Goal: Find specific page/section: Find specific page/section

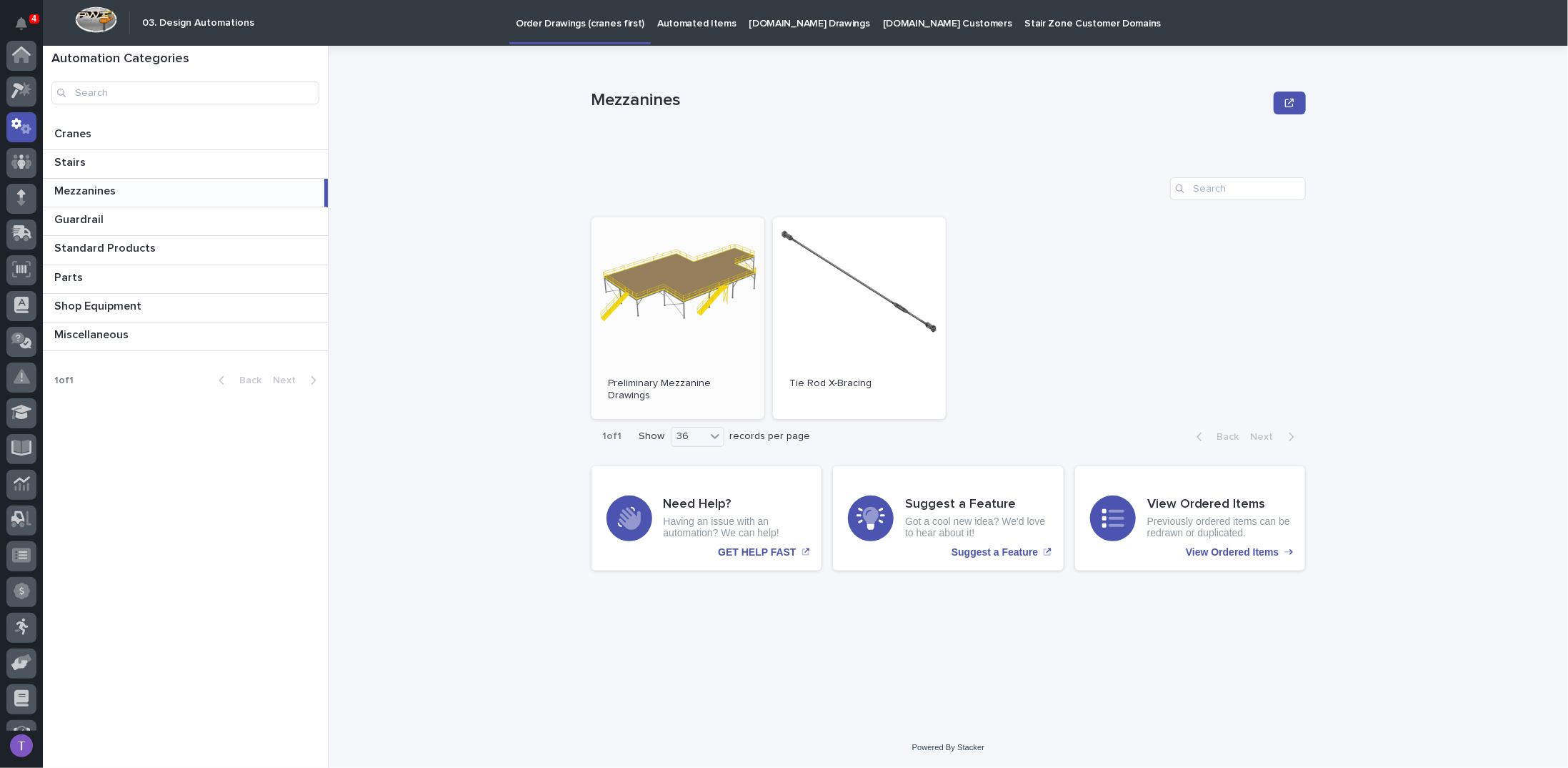
scroll to position [71, 0]
click at [83, 131] on p "Cranes" at bounding box center [74, 132] width 40 height 16
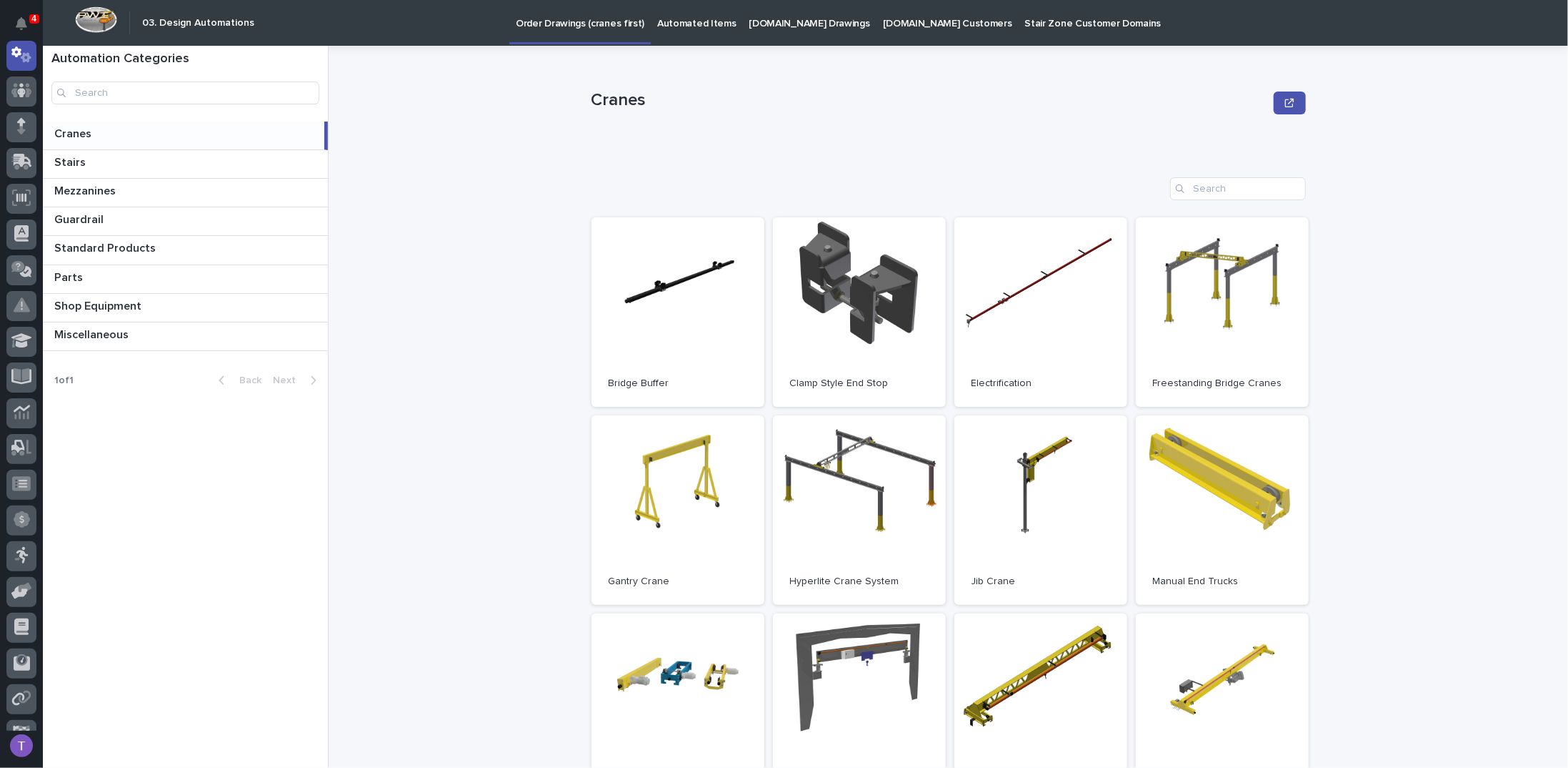
click at [679, 22] on p "Automated Items" at bounding box center [697, 15] width 79 height 30
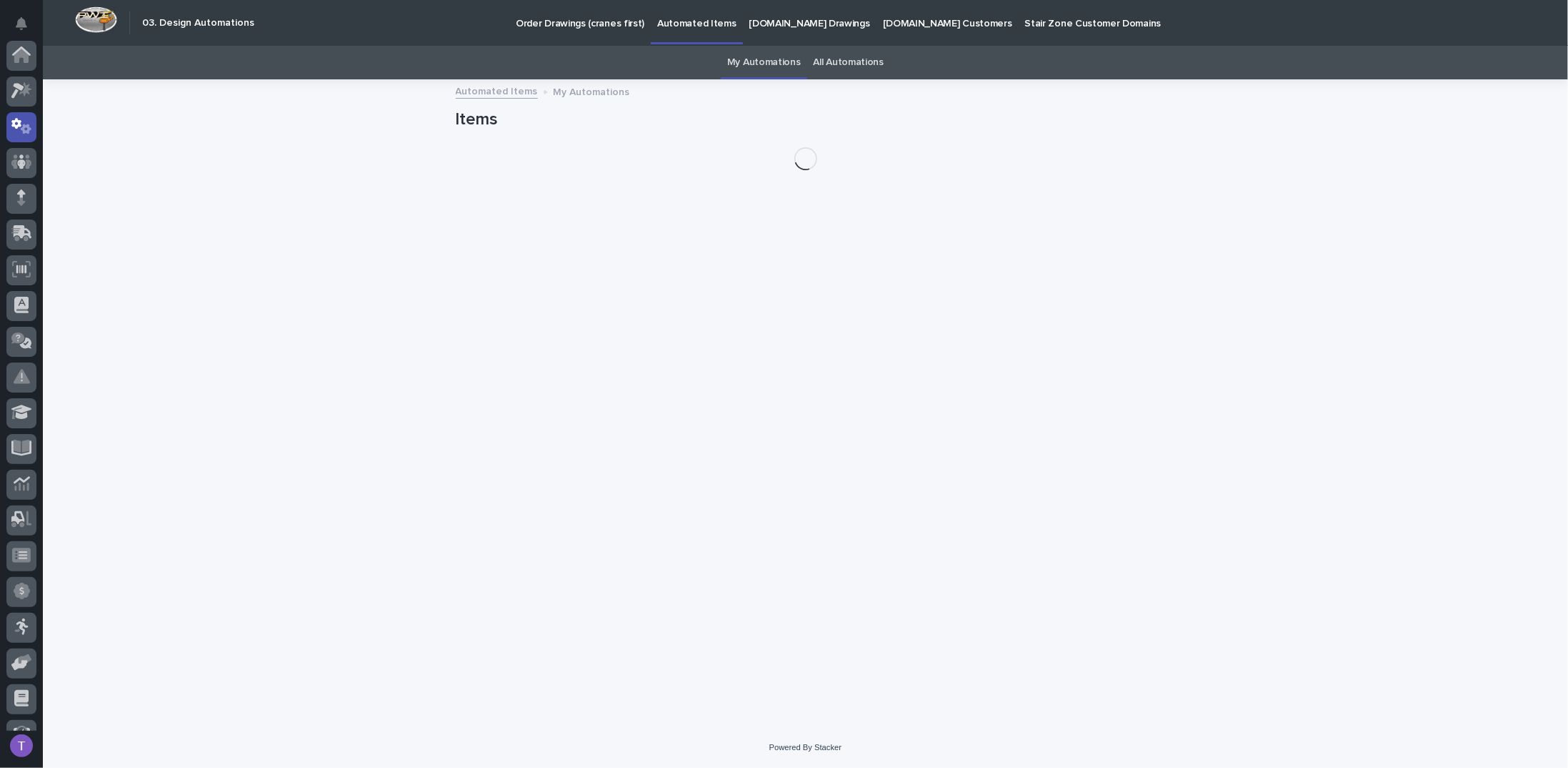
scroll to position [71, 0]
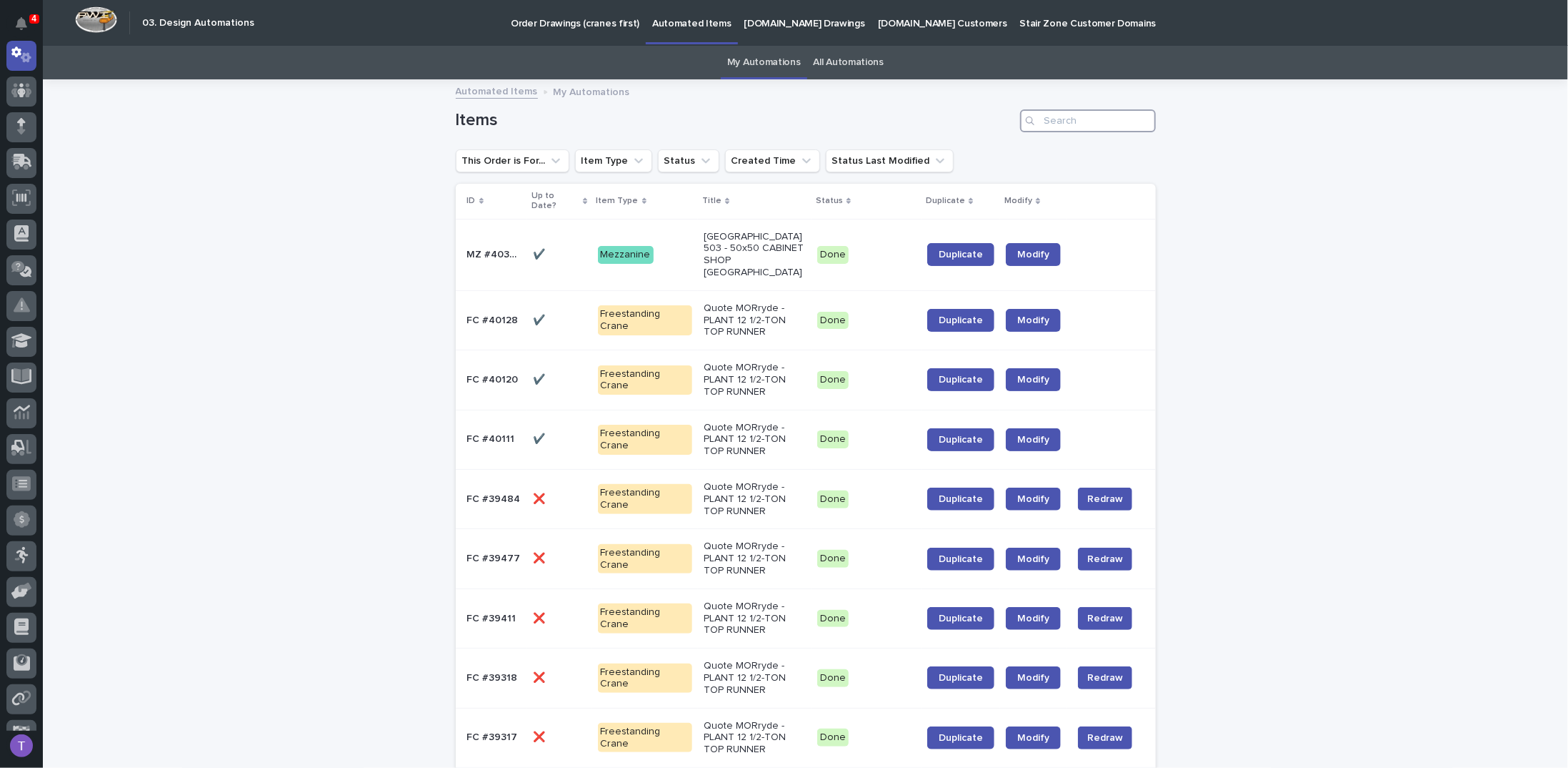
click at [1053, 117] on input "Search" at bounding box center [1088, 121] width 135 height 23
click at [953, 315] on span "Duplicate" at bounding box center [961, 321] width 45 height 10
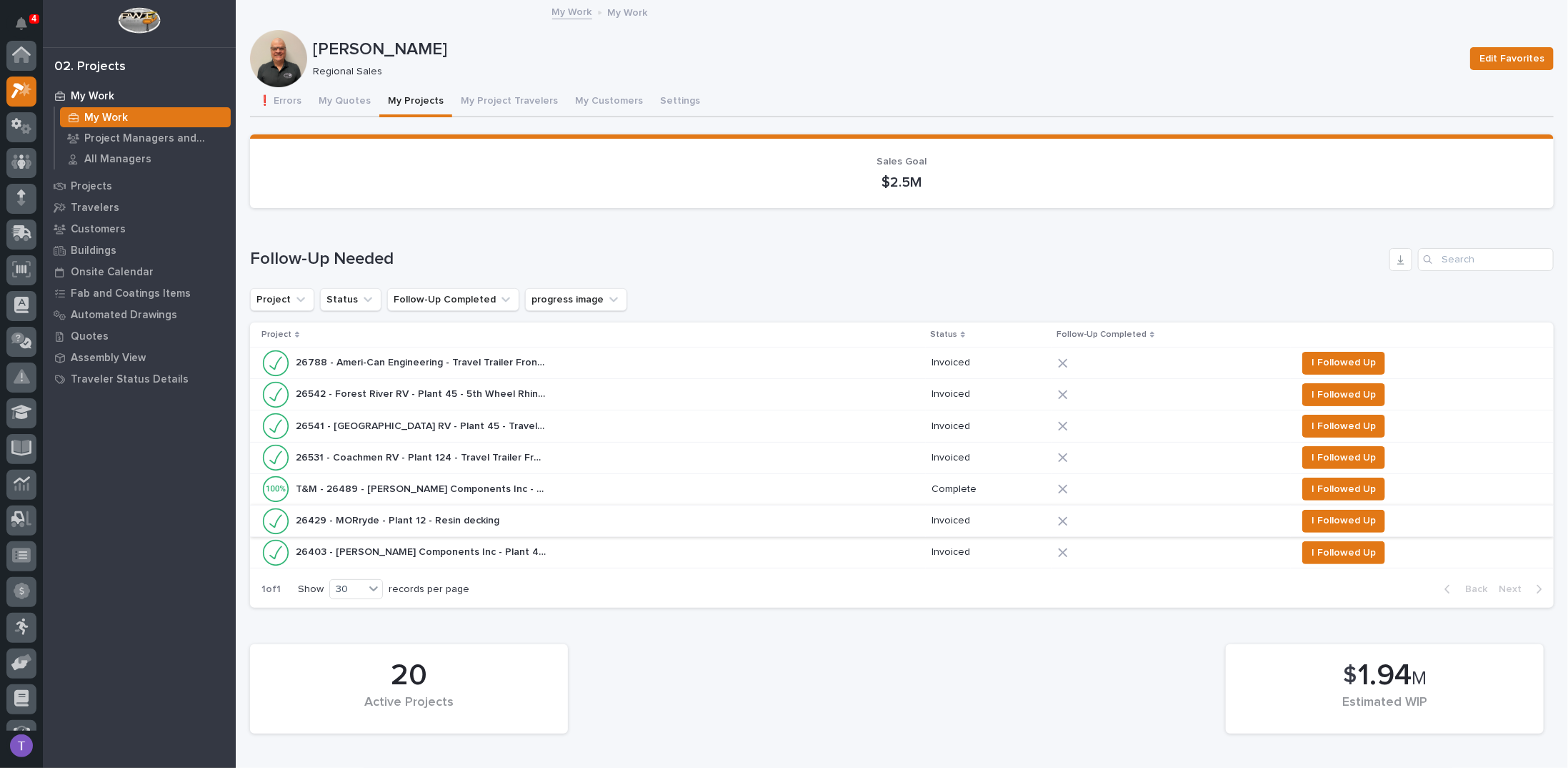
scroll to position [36, 0]
click at [333, 99] on button "My Quotes" at bounding box center [344, 102] width 69 height 30
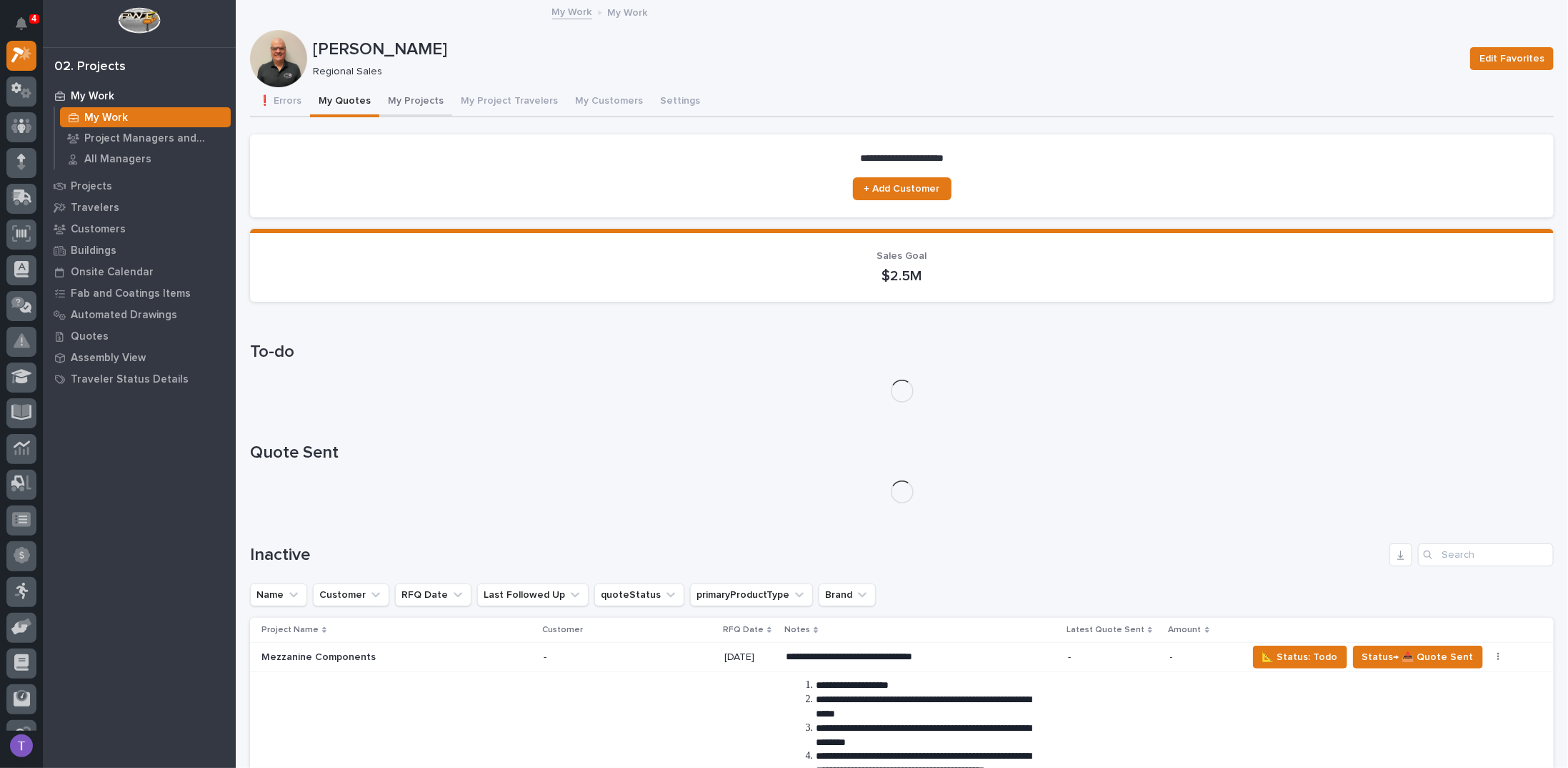
click at [411, 100] on button "My Projects" at bounding box center [416, 102] width 73 height 30
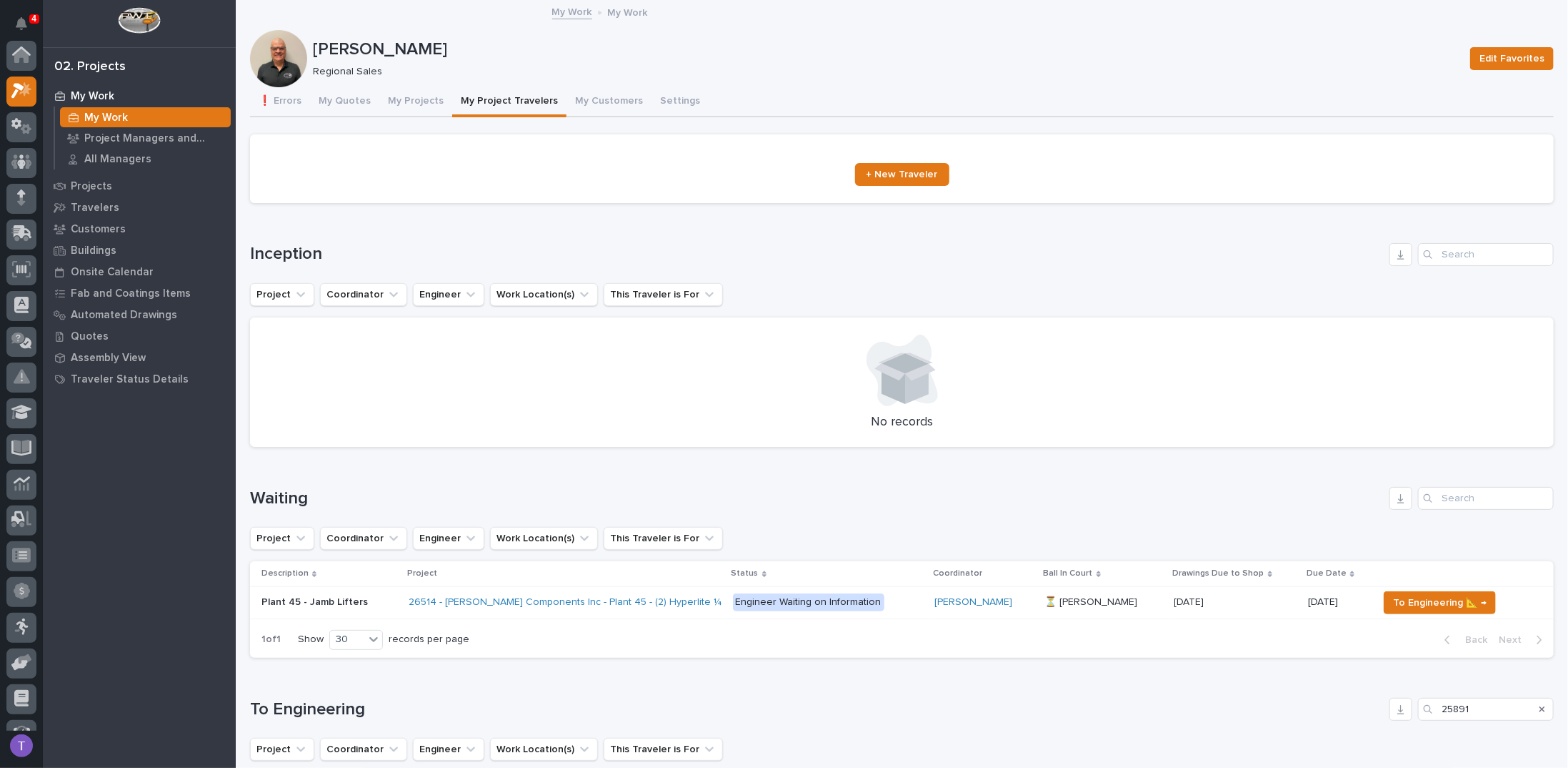
scroll to position [36, 0]
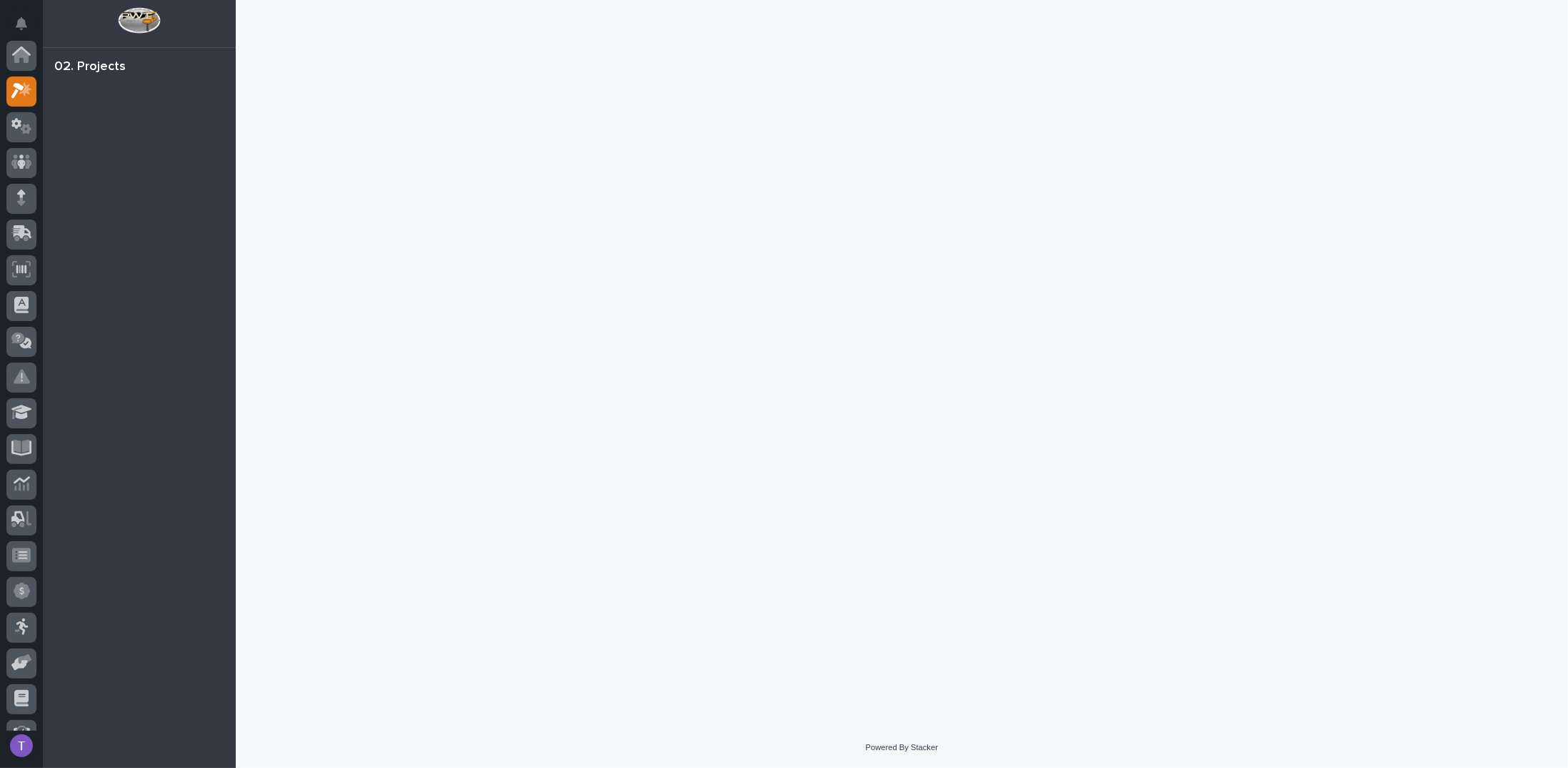
scroll to position [36, 0]
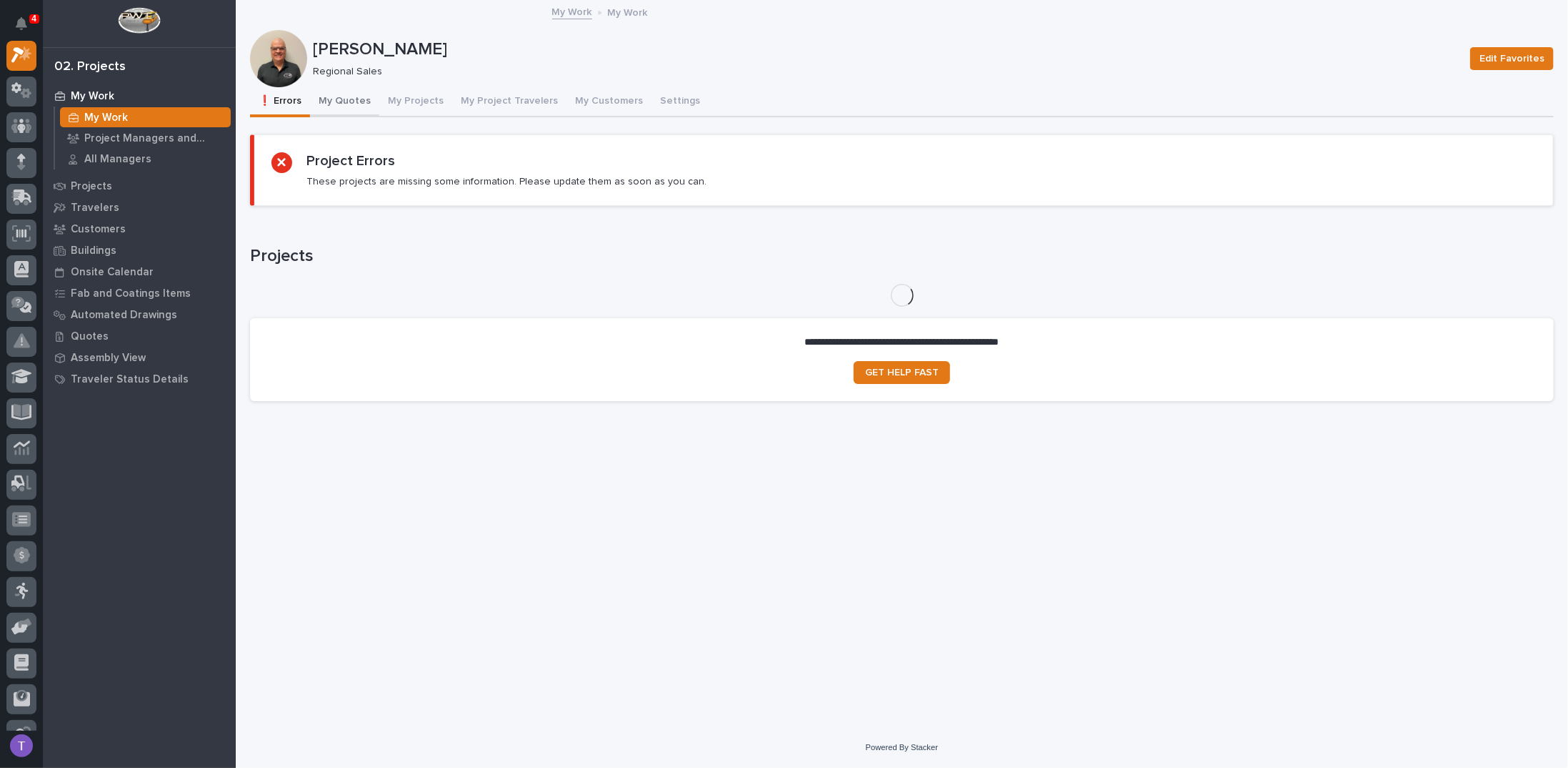
click at [325, 97] on button "My Quotes" at bounding box center [344, 102] width 69 height 30
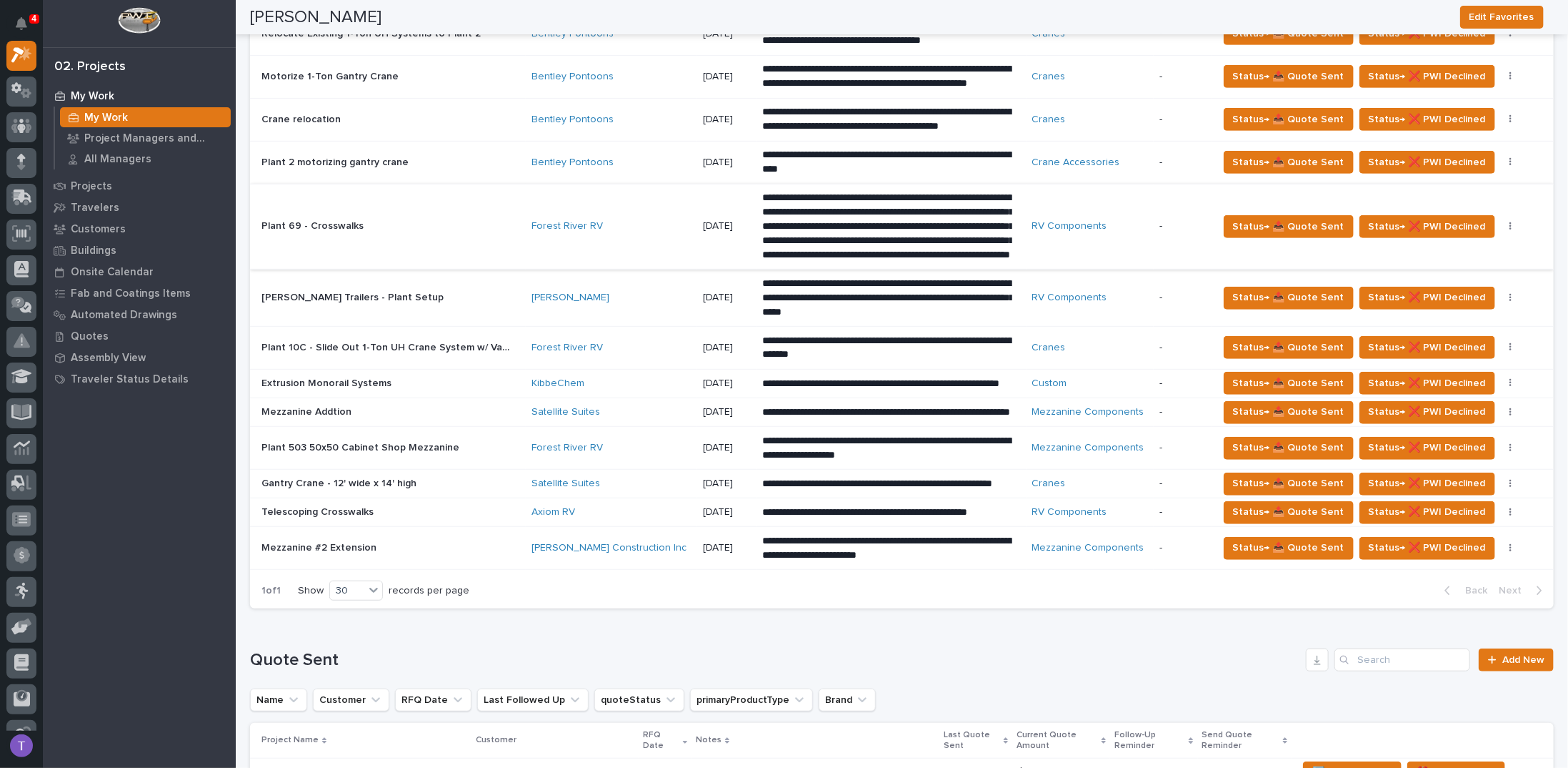
scroll to position [572, 0]
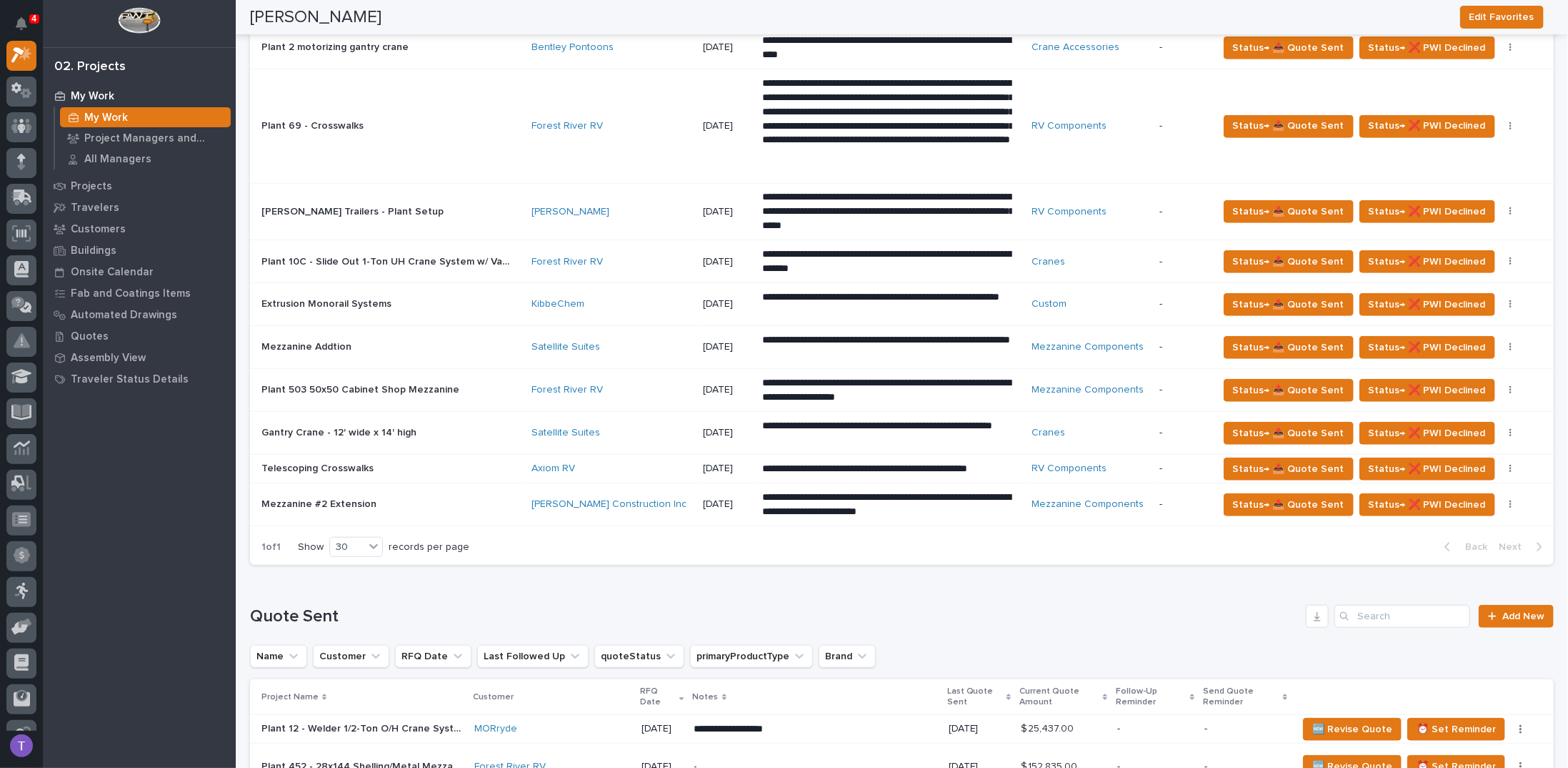
click at [323, 386] on p "Plant 503 50x50 Cabinet Shop Mezzanine" at bounding box center [362, 388] width 200 height 15
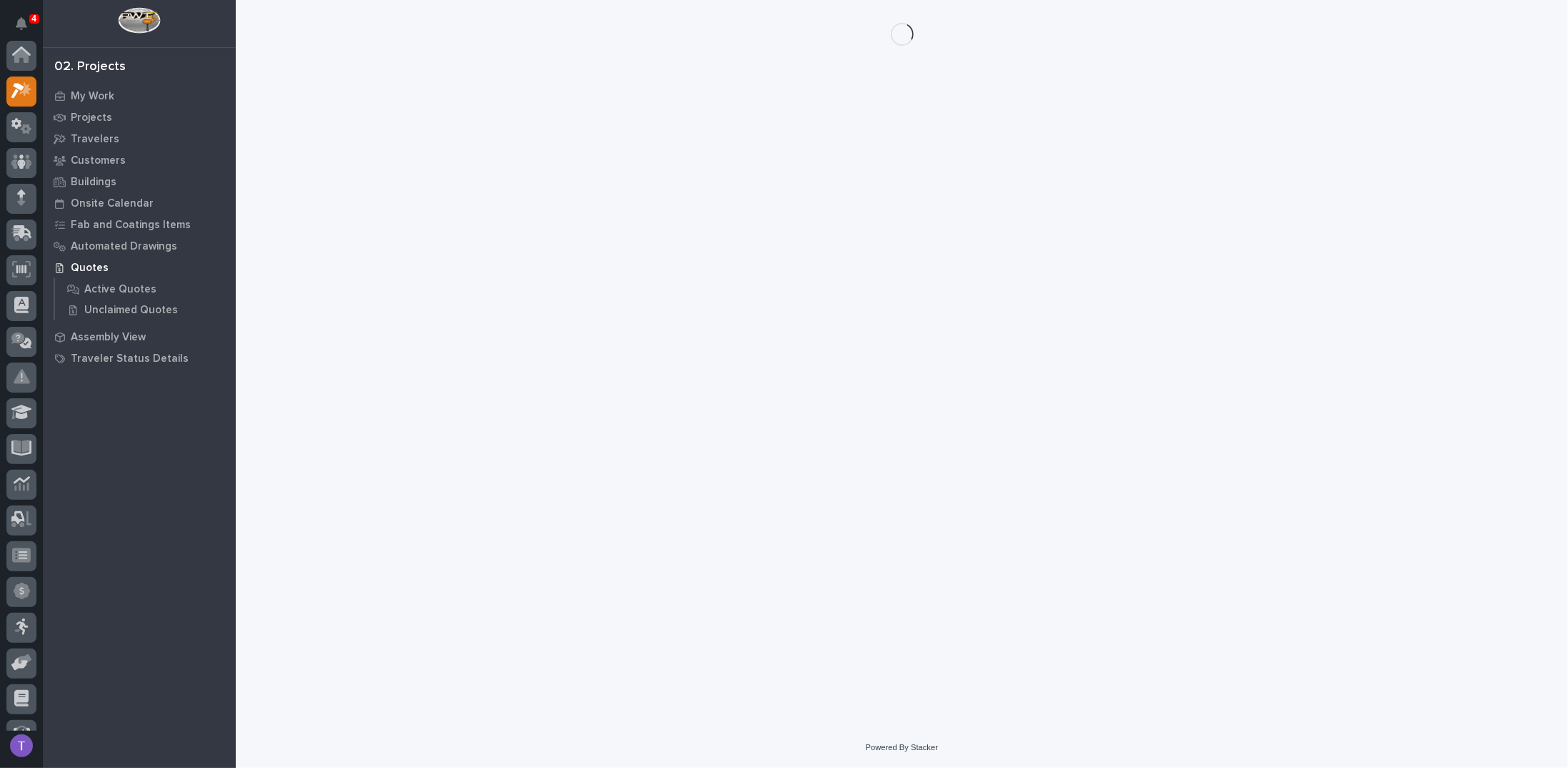
scroll to position [36, 0]
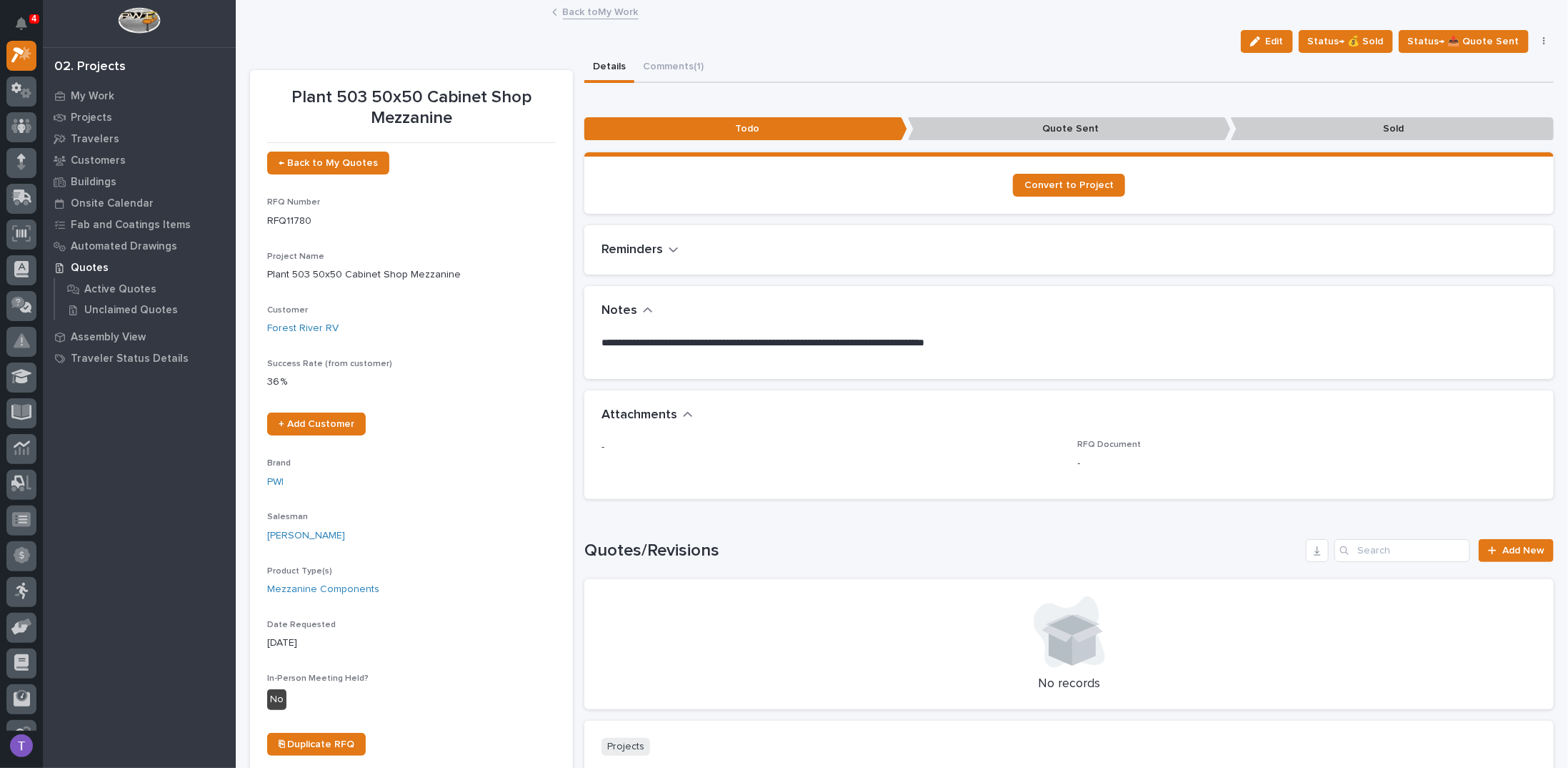
click at [566, 7] on link "Back to My Work" at bounding box center [601, 10] width 75 height 16
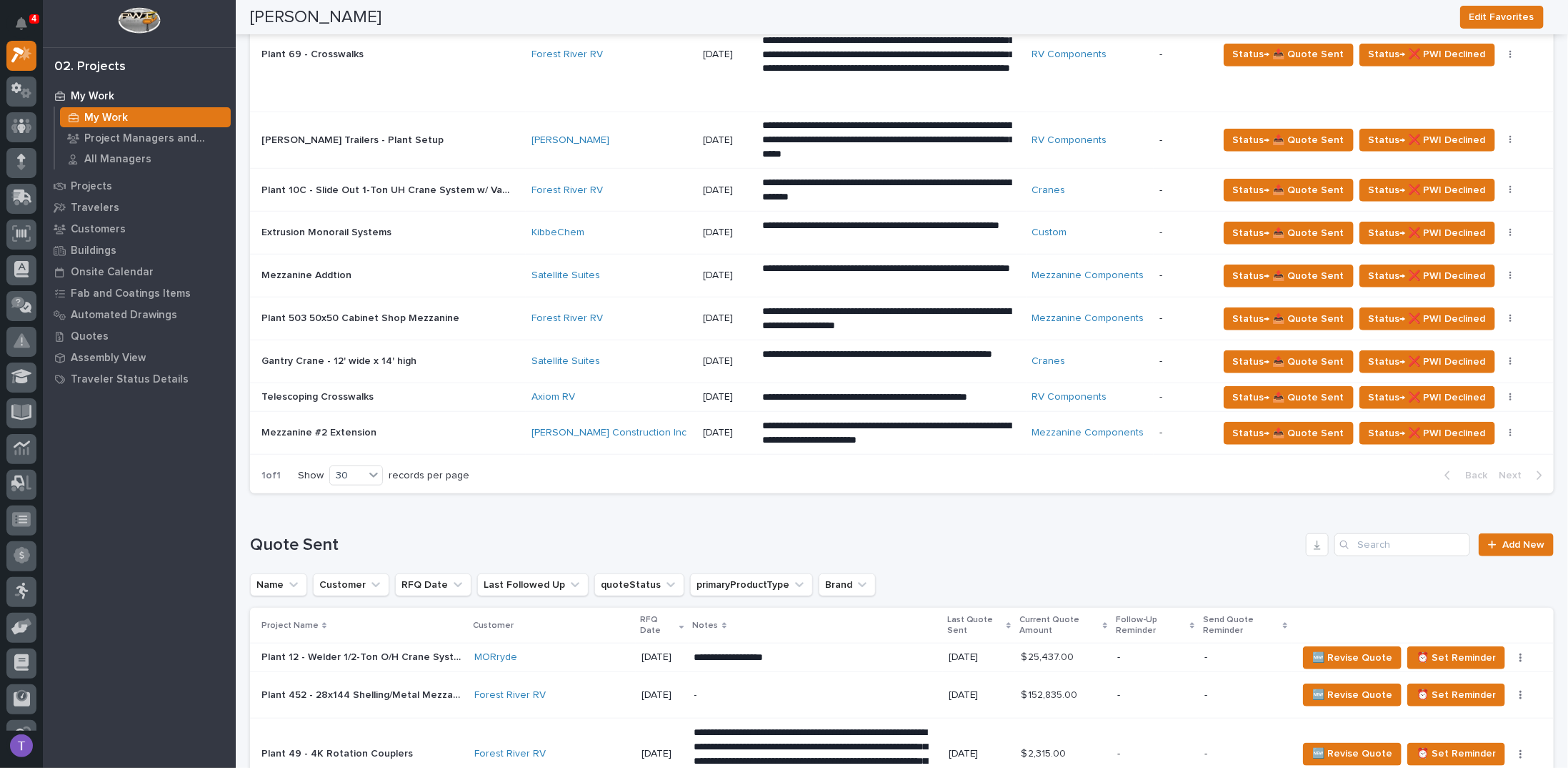
scroll to position [572, 0]
